Goal: Task Accomplishment & Management: Manage account settings

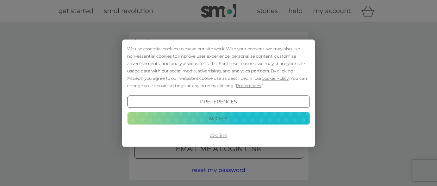
click at [220, 136] on button "Decline" at bounding box center [218, 135] width 183 height 13
